Goal: Information Seeking & Learning: Find specific fact

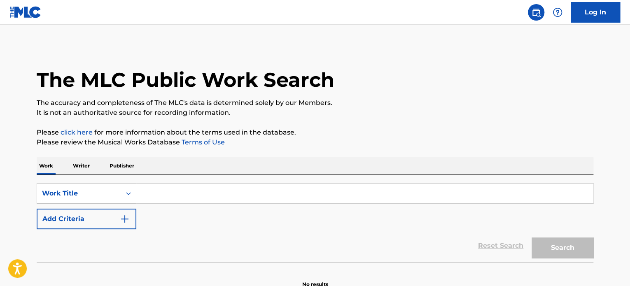
drag, startPoint x: 182, startPoint y: 181, endPoint x: 180, endPoint y: 192, distance: 10.9
click at [182, 184] on div "SearchWithCriteriadb72a2de-8887-45eb-81f0-ffcf71dc0bf6 Work Title Add Criteria …" at bounding box center [315, 218] width 556 height 87
paste input "MARTILLANDO"
click at [177, 197] on input "MARTILLANDO" at bounding box center [364, 194] width 456 height 20
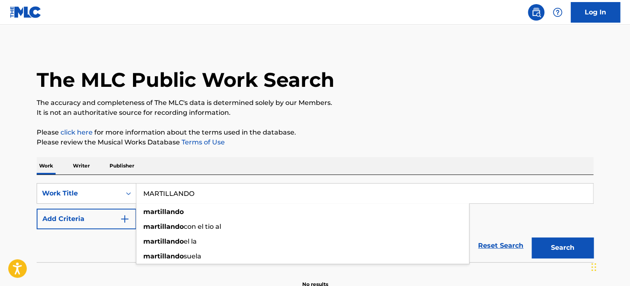
type input "MARTILLANDO"
click at [96, 249] on div "Reset Search Search" at bounding box center [315, 245] width 556 height 33
click at [109, 222] on button "Add Criteria" at bounding box center [87, 219] width 100 height 21
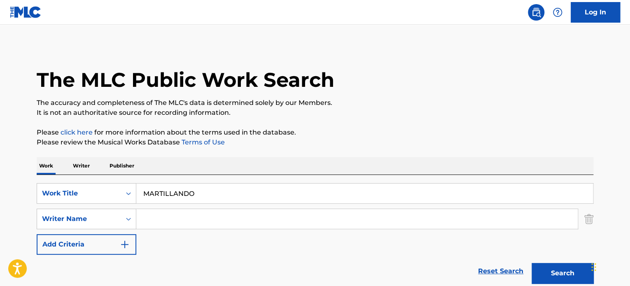
click at [170, 221] on input "Search Form" at bounding box center [356, 219] width 441 height 20
paste input "[PERSON_NAME]"
click at [199, 223] on input "[PERSON_NAME] [PERSON_NAME]" at bounding box center [356, 219] width 441 height 20
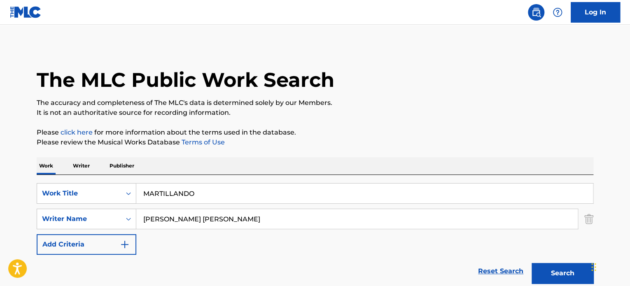
paste input "[PERSON_NAME]"
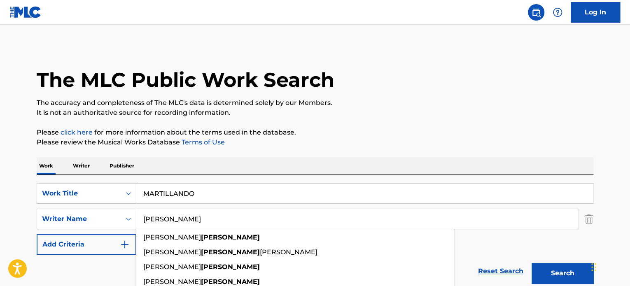
click at [207, 222] on input "[PERSON_NAME]" at bounding box center [356, 219] width 441 height 20
type input "[PERSON_NAME]"
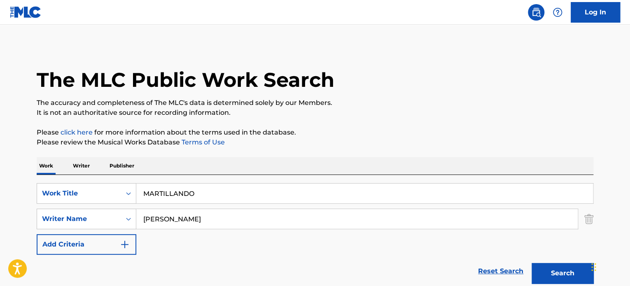
click at [521, 233] on div "SearchWithCriteriadb72a2de-8887-45eb-81f0-ffcf71dc0bf6 Work Title MARTILLANDO S…" at bounding box center [315, 219] width 556 height 72
click at [561, 273] on button "Search" at bounding box center [562, 273] width 62 height 21
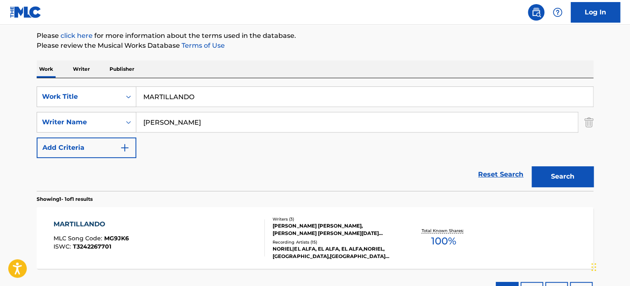
scroll to position [98, 0]
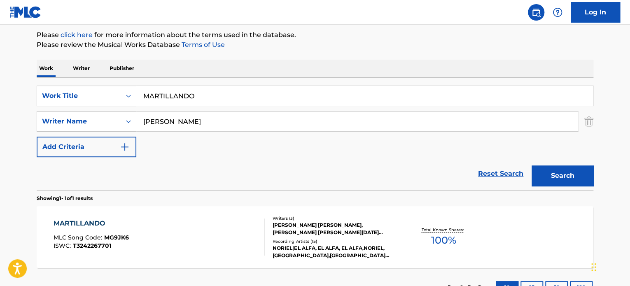
click at [193, 223] on div "MARTILLANDO MLC Song Code : MG9JK6 ISWC : T3242267701" at bounding box center [160, 237] width 212 height 37
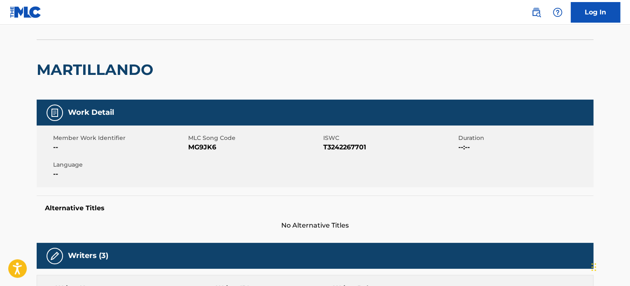
scroll to position [165, 0]
